Goal: Information Seeking & Learning: Learn about a topic

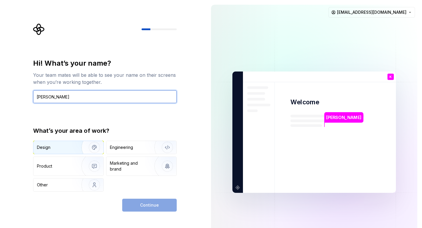
type input "[PERSON_NAME]"
click at [72, 145] on img "button" at bounding box center [91, 147] width 38 height 39
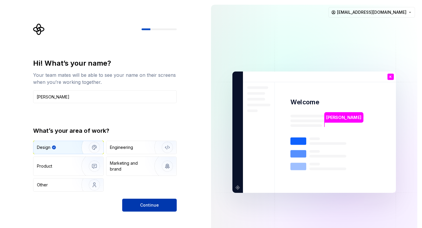
click at [163, 211] on button "Continue" at bounding box center [149, 205] width 55 height 13
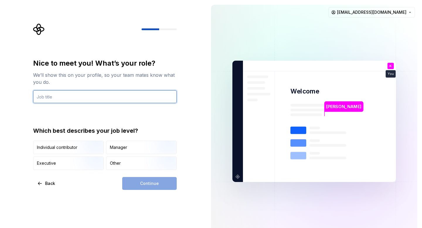
click at [109, 95] on input "text" at bounding box center [105, 96] width 144 height 13
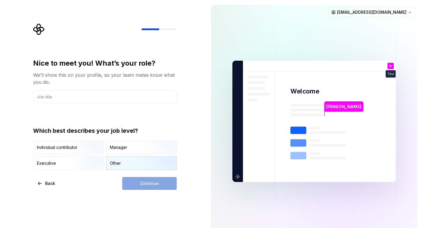
click at [111, 162] on div "Other" at bounding box center [115, 163] width 11 height 6
click at [71, 94] on input "text" at bounding box center [105, 96] width 144 height 13
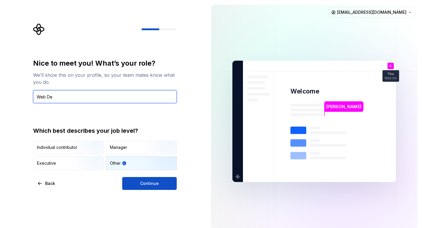
type input "Web Dev"
click at [65, 95] on input "Web Dev" at bounding box center [105, 96] width 144 height 13
type input "Front-end Dev"
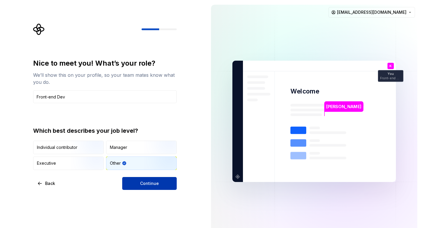
click at [135, 188] on button "Continue" at bounding box center [149, 183] width 55 height 13
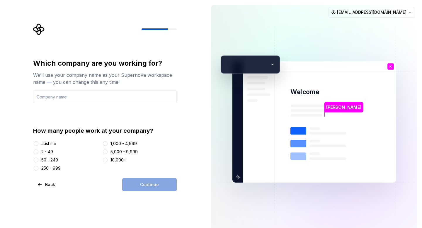
click at [50, 144] on div "Just me" at bounding box center [48, 144] width 15 height 6
click at [38, 144] on button "Just me" at bounding box center [36, 143] width 5 height 5
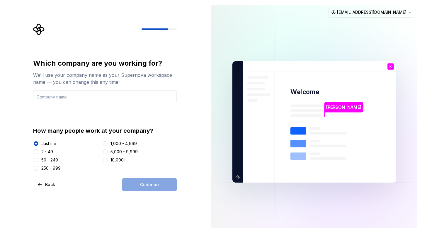
click at [141, 183] on div "Continue" at bounding box center [149, 184] width 55 height 13
click at [58, 99] on input "text" at bounding box center [105, 96] width 144 height 13
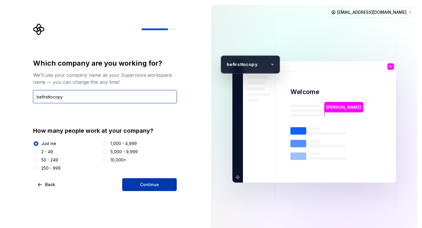
type input "befirsttocopy"
click at [148, 185] on span "Continue" at bounding box center [149, 185] width 19 height 6
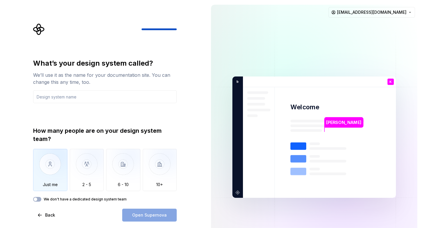
click at [37, 175] on img "button" at bounding box center [50, 168] width 34 height 39
click at [57, 99] on input "text" at bounding box center [105, 96] width 144 height 13
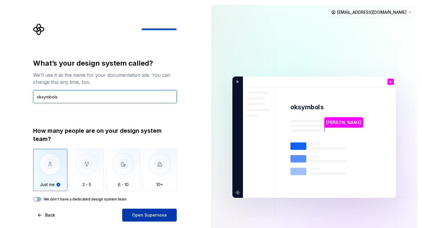
type input "oksymbols"
click at [149, 212] on button "Open Supernova" at bounding box center [149, 215] width 55 height 13
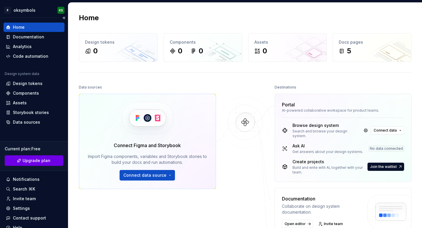
click at [35, 164] on button "Upgrade plan" at bounding box center [34, 160] width 59 height 11
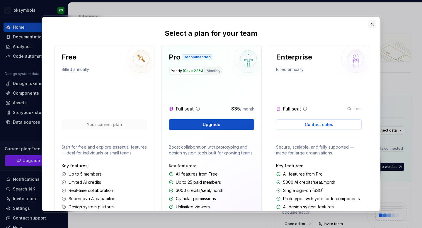
click at [372, 25] on button "button" at bounding box center [372, 24] width 8 height 8
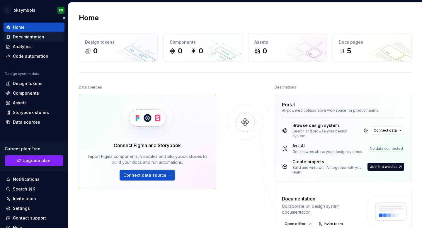
click at [34, 35] on div "Documentation" at bounding box center [28, 37] width 31 height 6
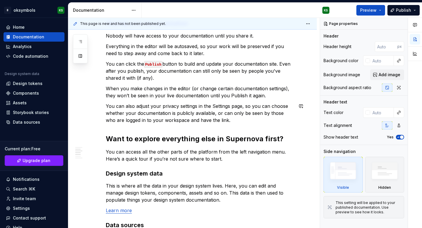
scroll to position [365, 0]
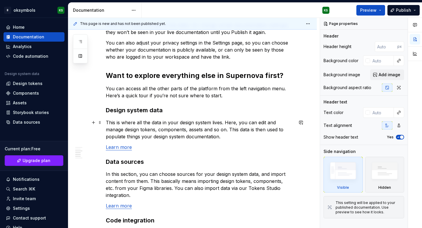
click at [173, 126] on p "This is where all the data in your design system lives. Here, you can edit and …" at bounding box center [200, 129] width 188 height 21
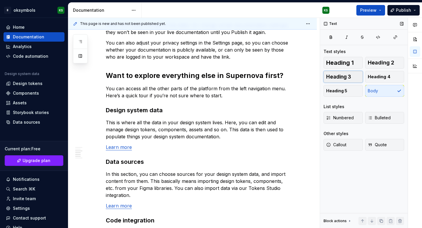
click at [335, 80] on button "Heading 3" at bounding box center [343, 77] width 39 height 12
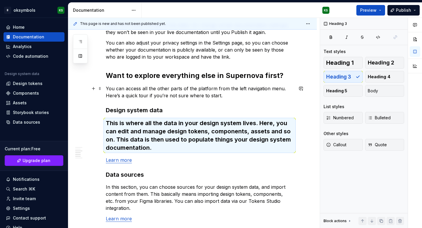
click at [239, 92] on p "You can access all the other parts of the platform from the left navigation men…" at bounding box center [200, 92] width 188 height 14
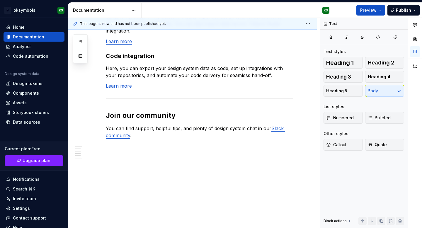
scroll to position [0, 0]
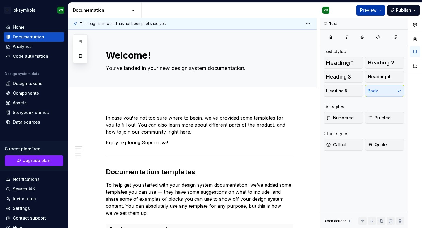
click at [383, 13] on button "Preview" at bounding box center [371, 10] width 29 height 11
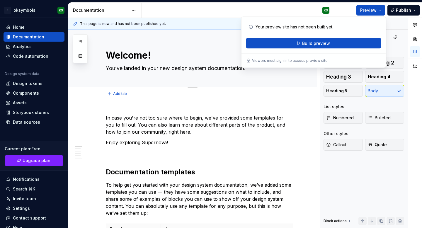
click at [202, 41] on div "Edit header" at bounding box center [190, 39] width 244 height 11
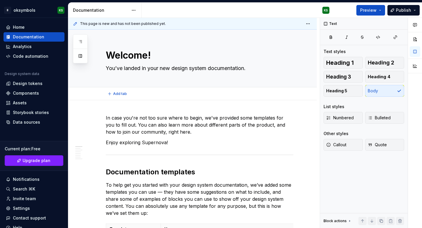
type textarea "*"
click at [136, 7] on html "B oksymbols KS Home Documentation Analytics Code automation Design system data …" at bounding box center [211, 114] width 422 height 228
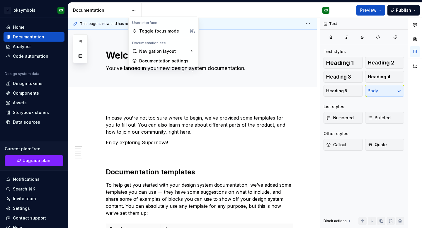
click at [32, 50] on html "B oksymbols KS Home Documentation Analytics Code automation Design system data …" at bounding box center [211, 114] width 422 height 228
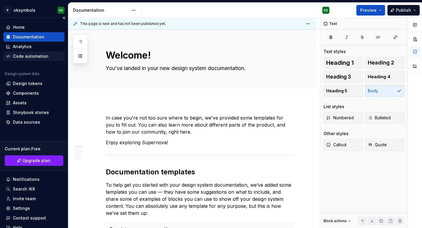
click at [36, 56] on div "Code automation" at bounding box center [30, 56] width 35 height 6
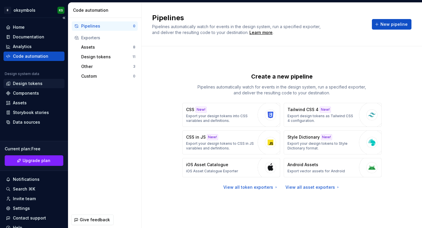
click at [35, 84] on div "Design tokens" at bounding box center [28, 84] width 30 height 6
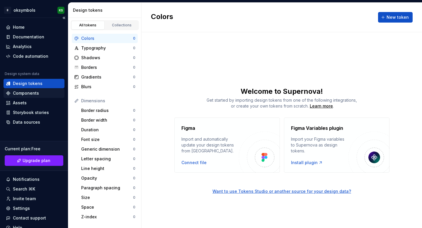
click at [33, 93] on div "Components" at bounding box center [26, 93] width 26 height 6
